Goal: Navigation & Orientation: Find specific page/section

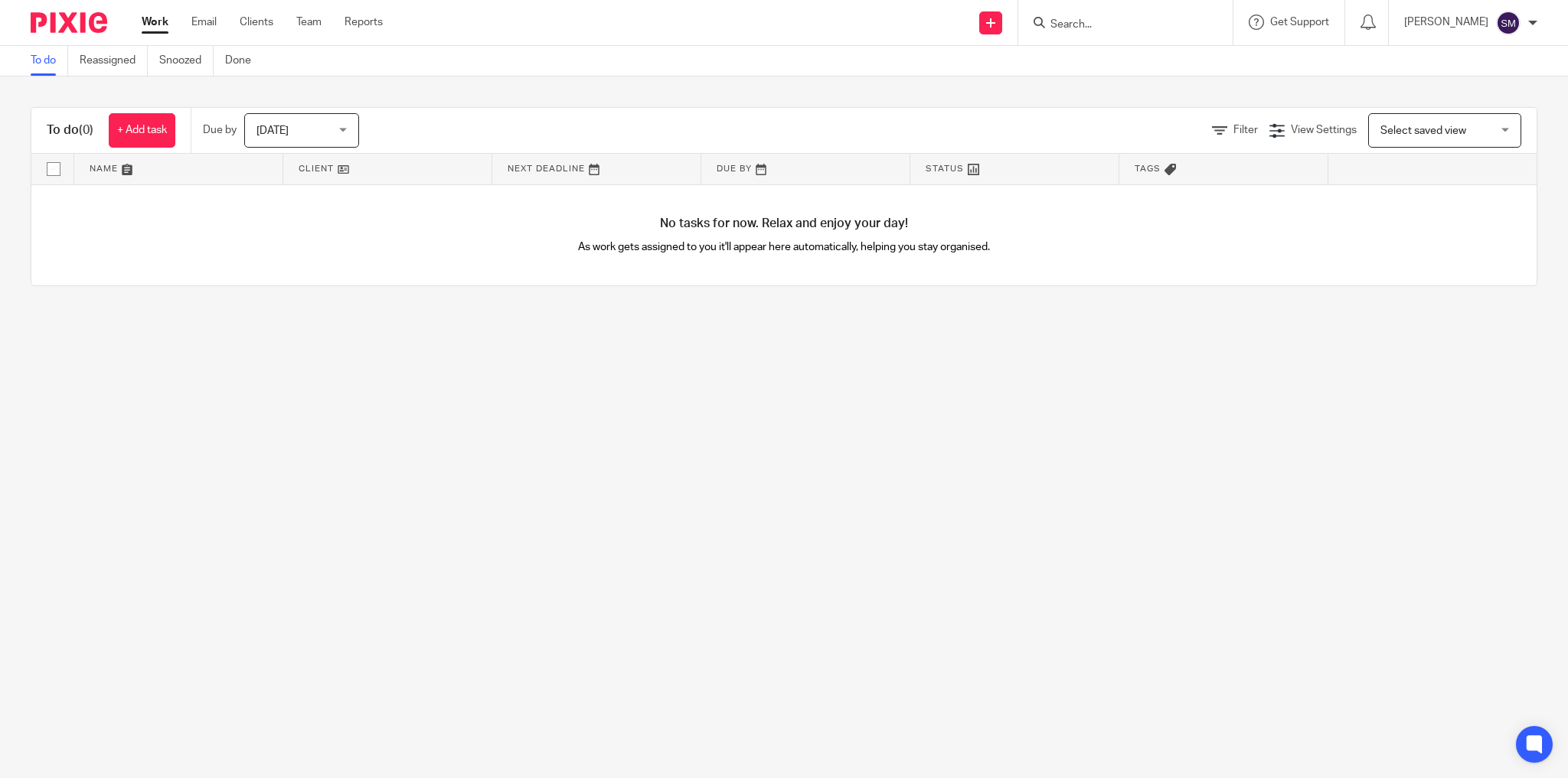
click at [319, 31] on div "Work Email Clients Team Reports Work Email Clients Team Reports Settings" at bounding box center [266, 23] width 280 height 45
click at [317, 24] on link "Team" at bounding box center [309, 22] width 25 height 15
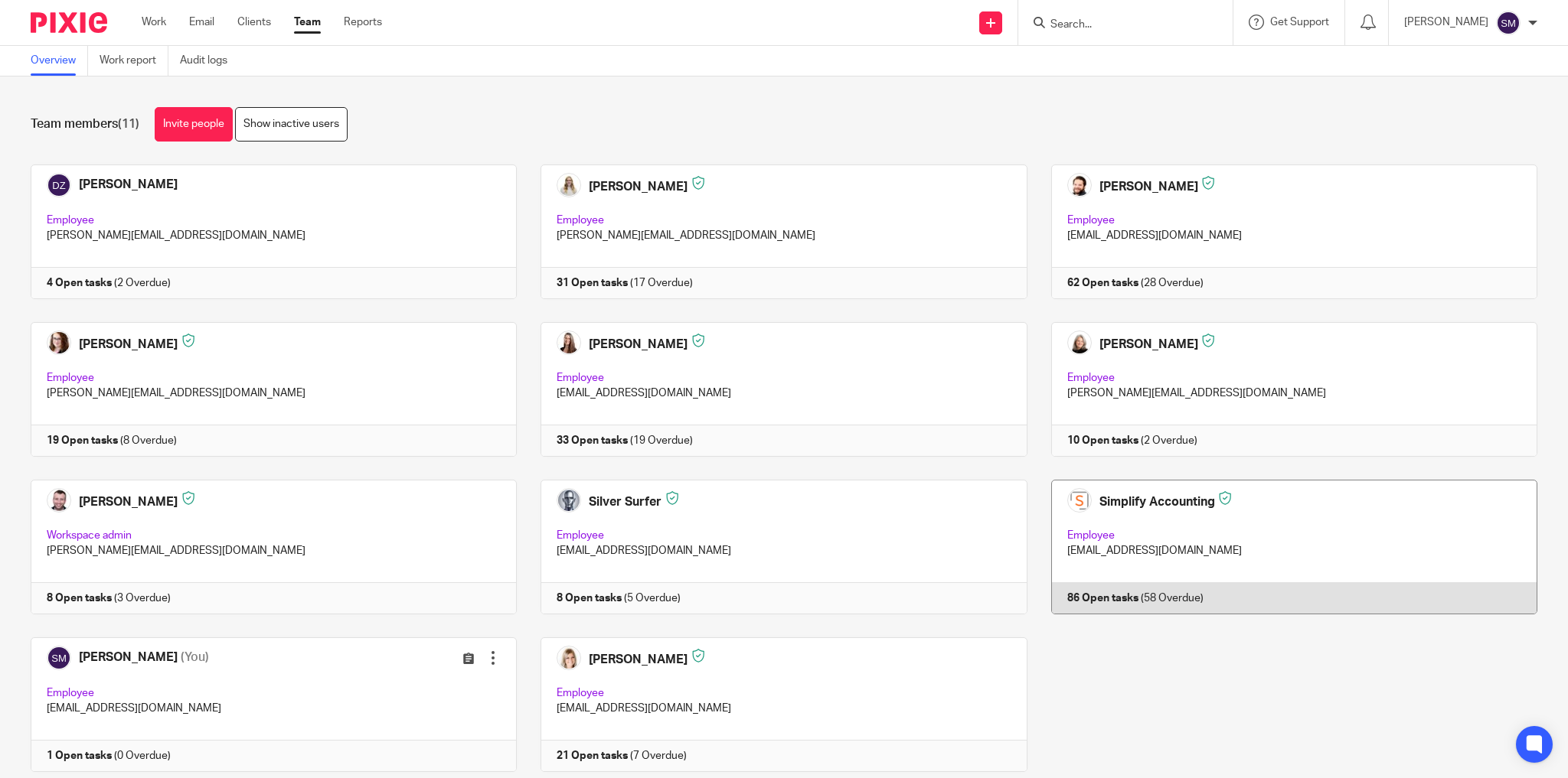
drag, startPoint x: 1173, startPoint y: 529, endPoint x: 1353, endPoint y: 546, distance: 180.8
click at [1174, 528] on link at bounding box center [1282, 547] width 510 height 134
drag, startPoint x: 1206, startPoint y: 528, endPoint x: 1387, endPoint y: 568, distance: 185.4
click at [1206, 528] on link at bounding box center [1282, 547] width 510 height 134
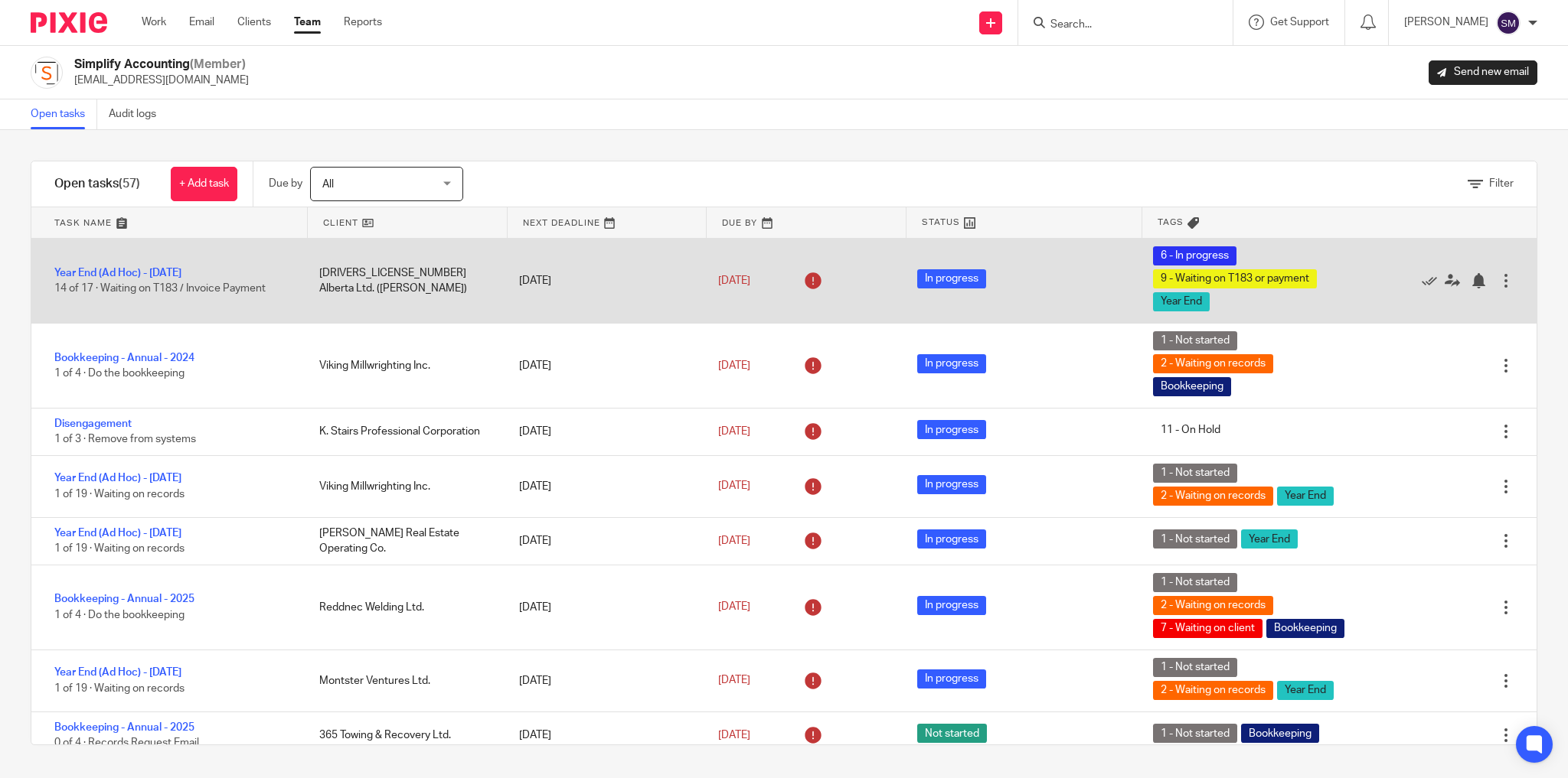
drag, startPoint x: 199, startPoint y: 312, endPoint x: 208, endPoint y: 314, distance: 9.2
click at [200, 312] on div "Year End (Ad Hoc) - [DATE] 14 of 17 · Waiting on T183 / Invoice Payment [DRIVER…" at bounding box center [784, 280] width 1505 height 85
click at [171, 272] on link "Year End (Ad Hoc) - [DATE]" at bounding box center [118, 273] width 127 height 10
